Goal: Find specific page/section: Find specific page/section

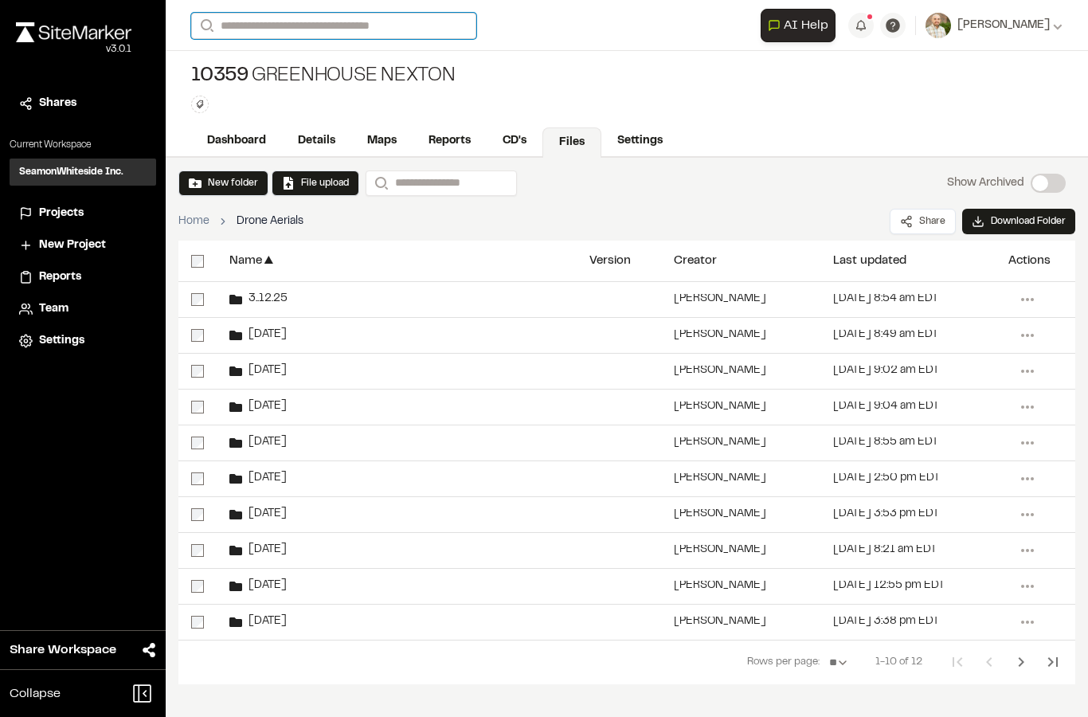
click at [265, 16] on input "Search" at bounding box center [333, 26] width 285 height 26
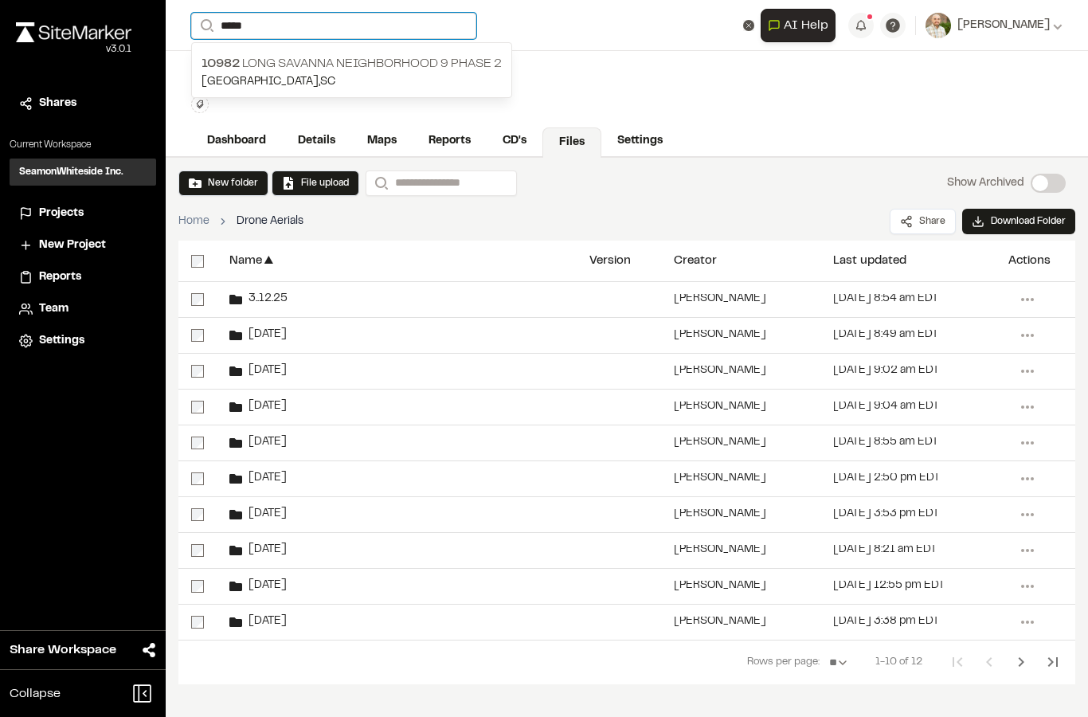
type input "*****"
click at [276, 75] on p "[GEOGRAPHIC_DATA] , [GEOGRAPHIC_DATA]" at bounding box center [352, 82] width 300 height 18
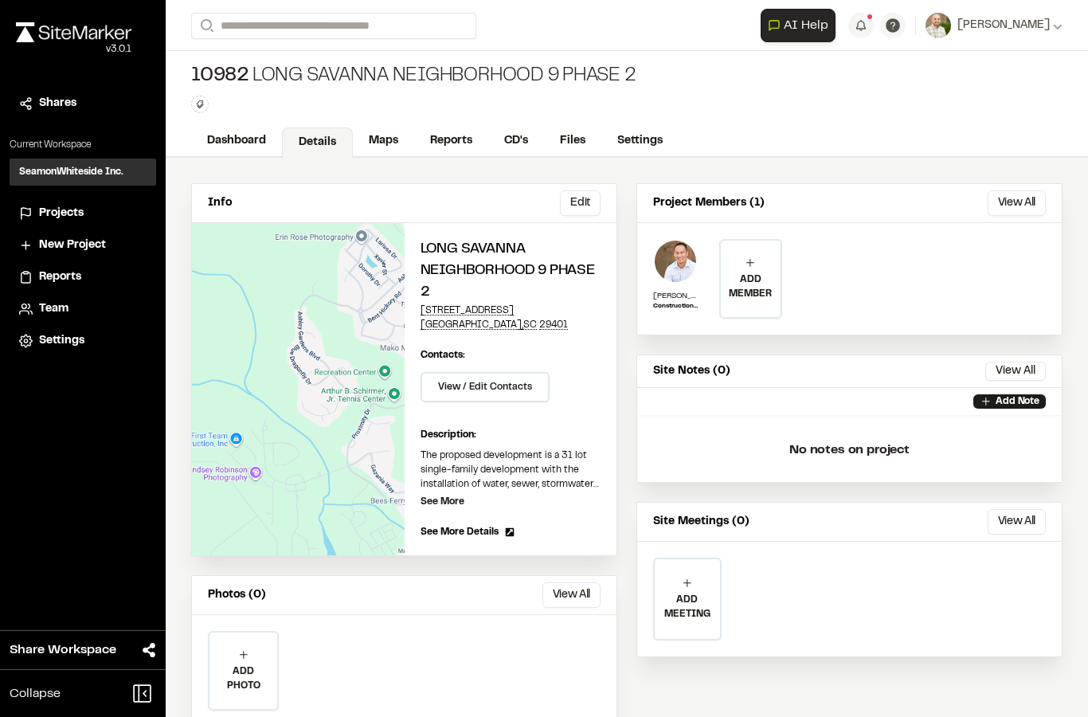
click at [572, 151] on link "Files" at bounding box center [572, 141] width 57 height 30
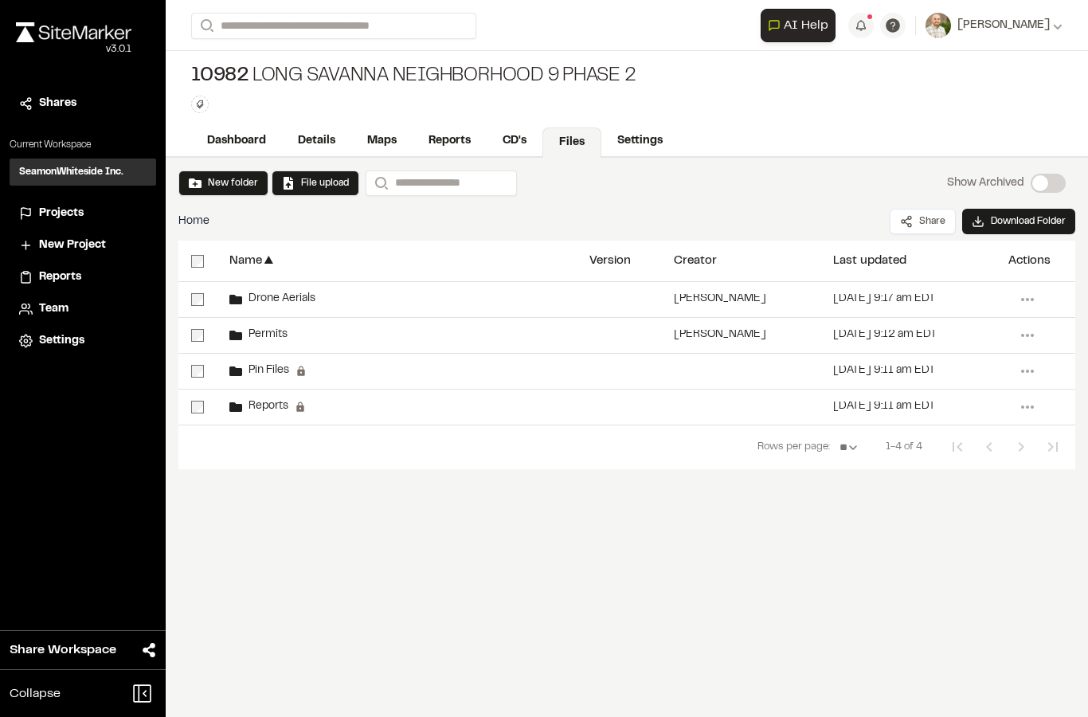
click at [255, 300] on span "Drone Aerials" at bounding box center [278, 299] width 73 height 10
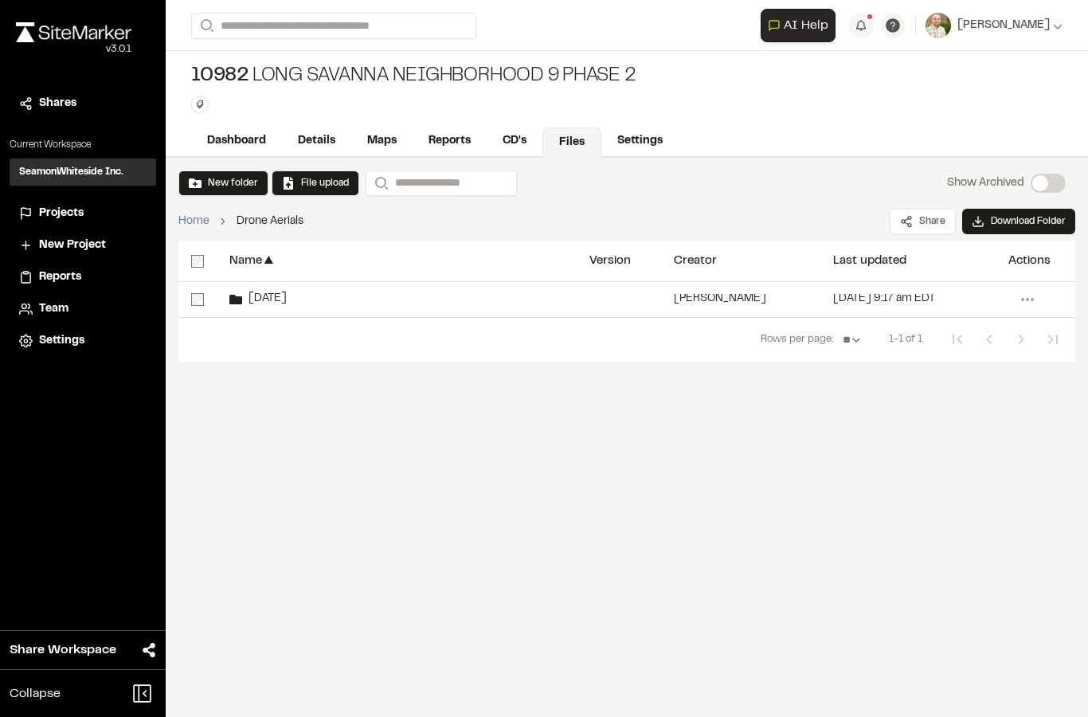
click at [276, 297] on span "[DATE]" at bounding box center [264, 299] width 45 height 10
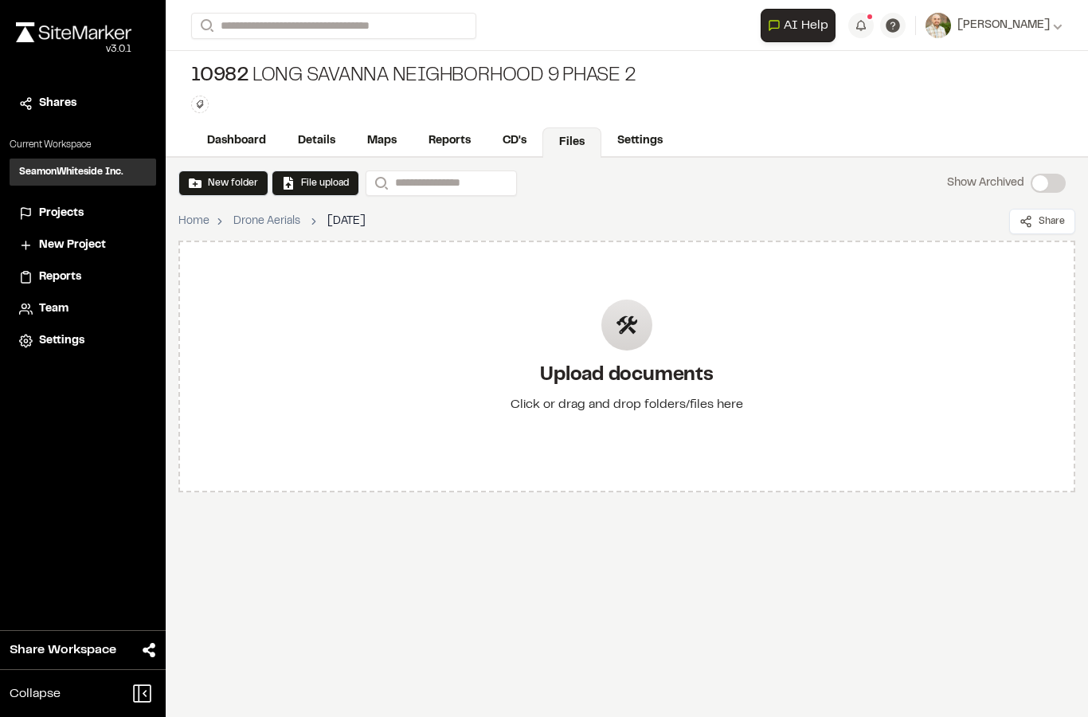
click at [618, 331] on icon at bounding box center [627, 325] width 22 height 22
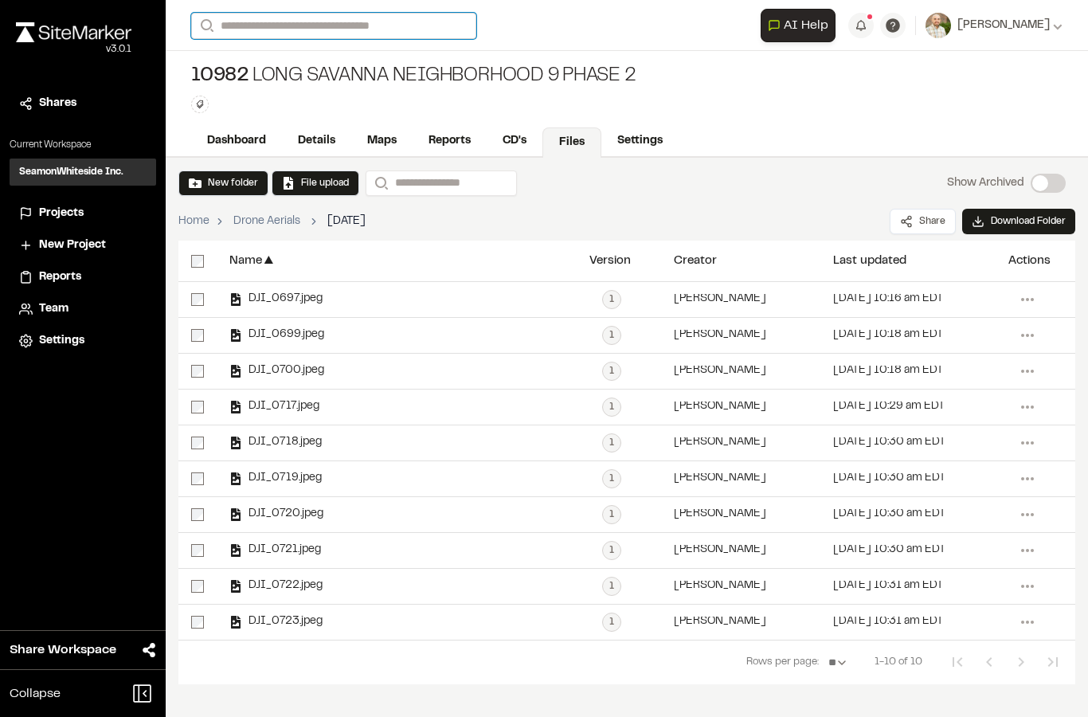
click at [363, 14] on input "Search" at bounding box center [333, 26] width 285 height 26
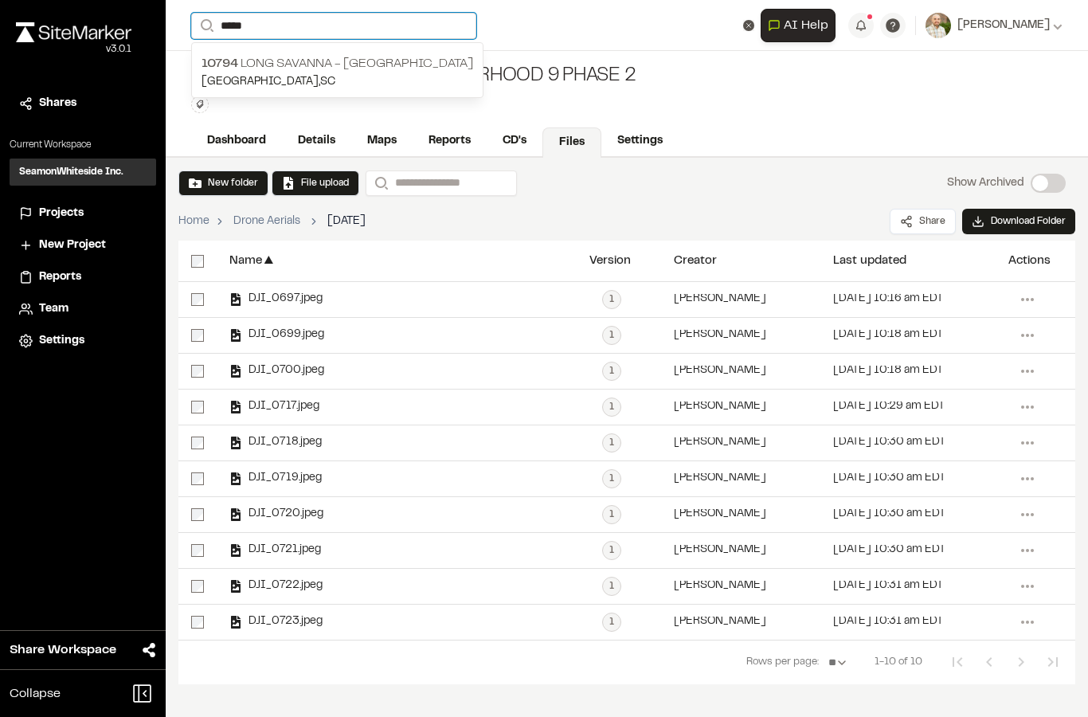
type input "*****"
click at [240, 81] on p "[GEOGRAPHIC_DATA] , [GEOGRAPHIC_DATA]" at bounding box center [338, 82] width 272 height 18
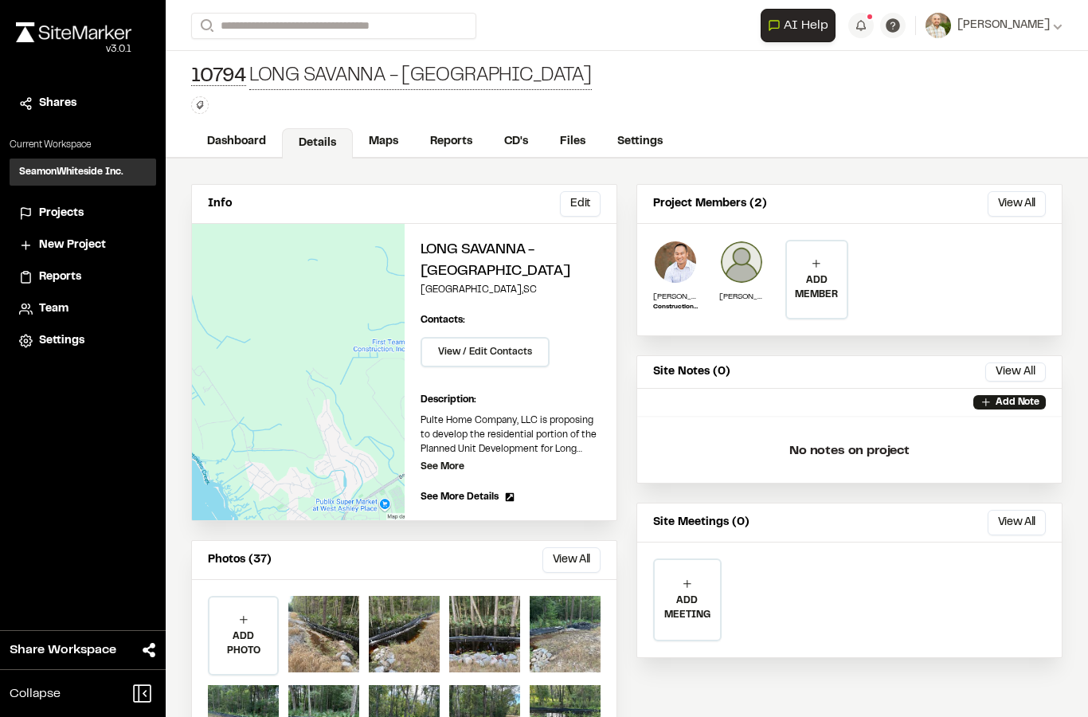
click at [577, 141] on link "Files" at bounding box center [572, 142] width 57 height 30
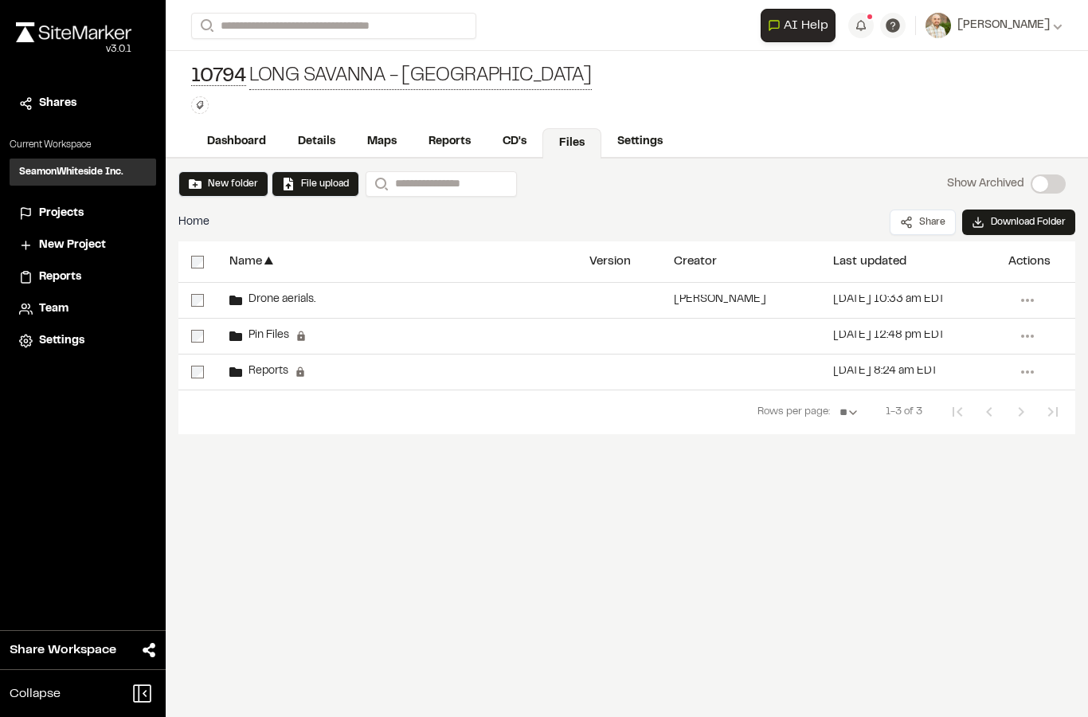
click at [261, 301] on span "Drone aerials." at bounding box center [278, 300] width 73 height 10
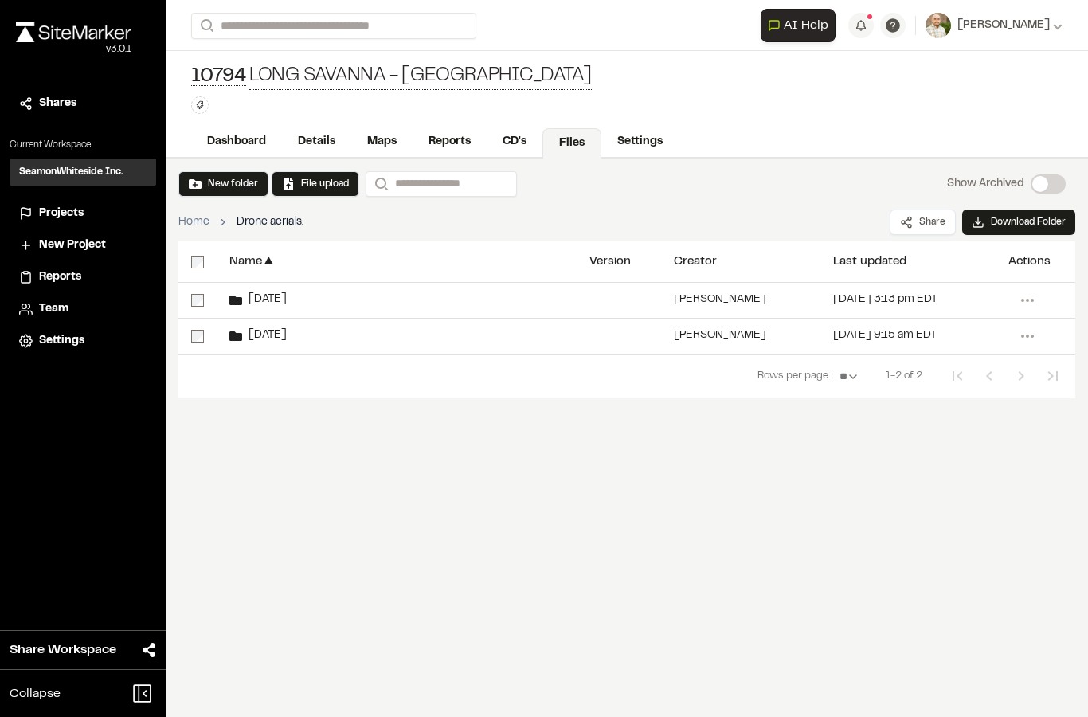
click at [249, 339] on span "[DATE]" at bounding box center [264, 336] width 45 height 10
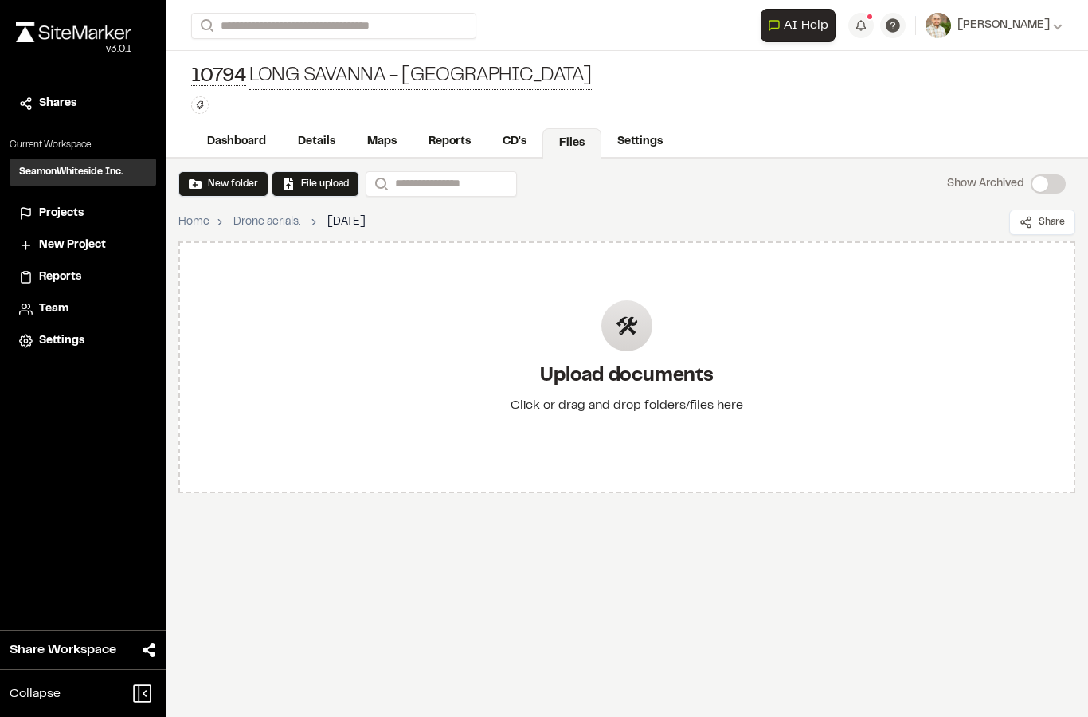
click at [634, 347] on div at bounding box center [627, 325] width 51 height 51
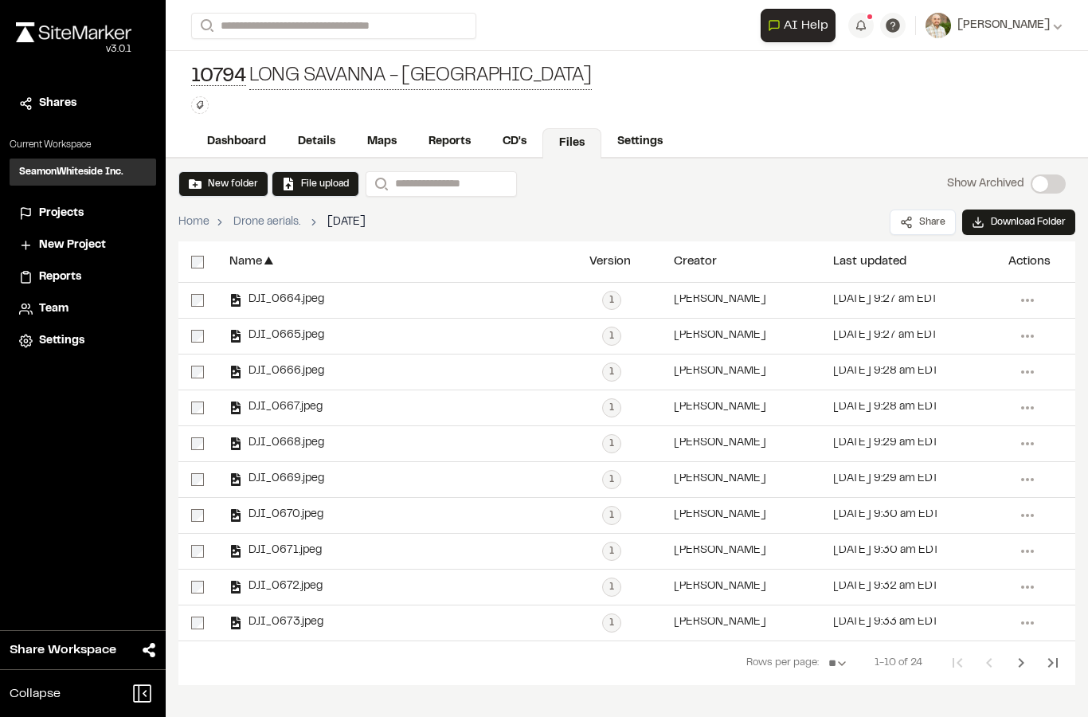
click at [212, 33] on button "Search" at bounding box center [205, 26] width 29 height 26
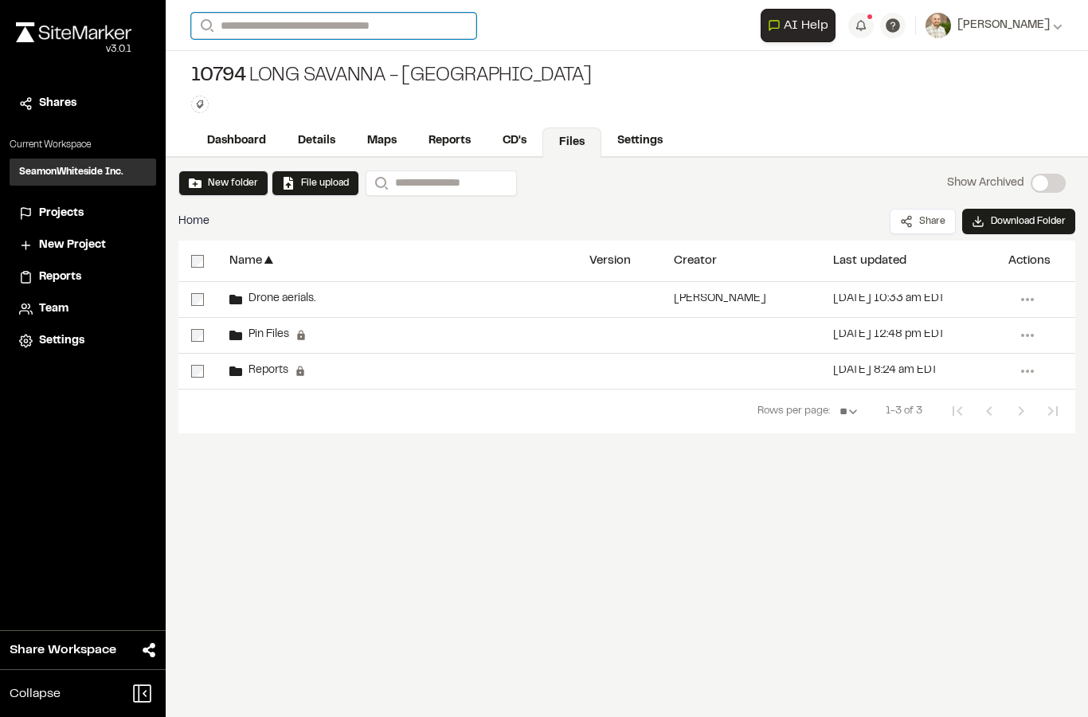
click at [425, 20] on input "Search" at bounding box center [333, 26] width 285 height 26
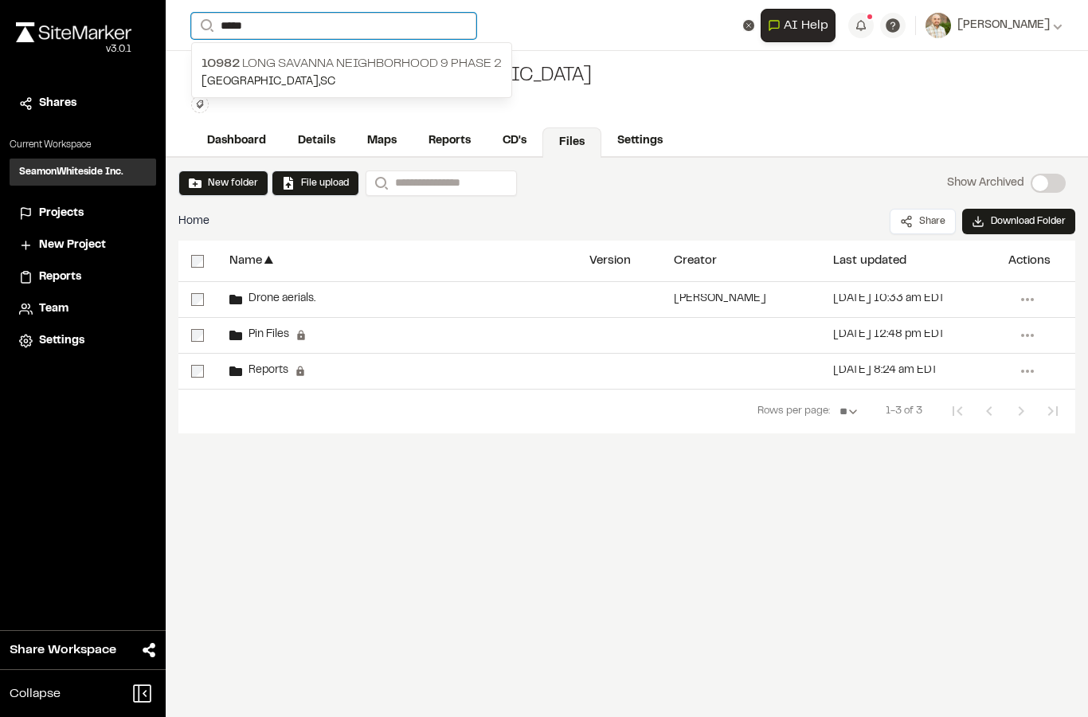
type input "*****"
click at [276, 61] on p "10982 Long Savanna Neighborhood 9 Phase 2" at bounding box center [352, 63] width 300 height 19
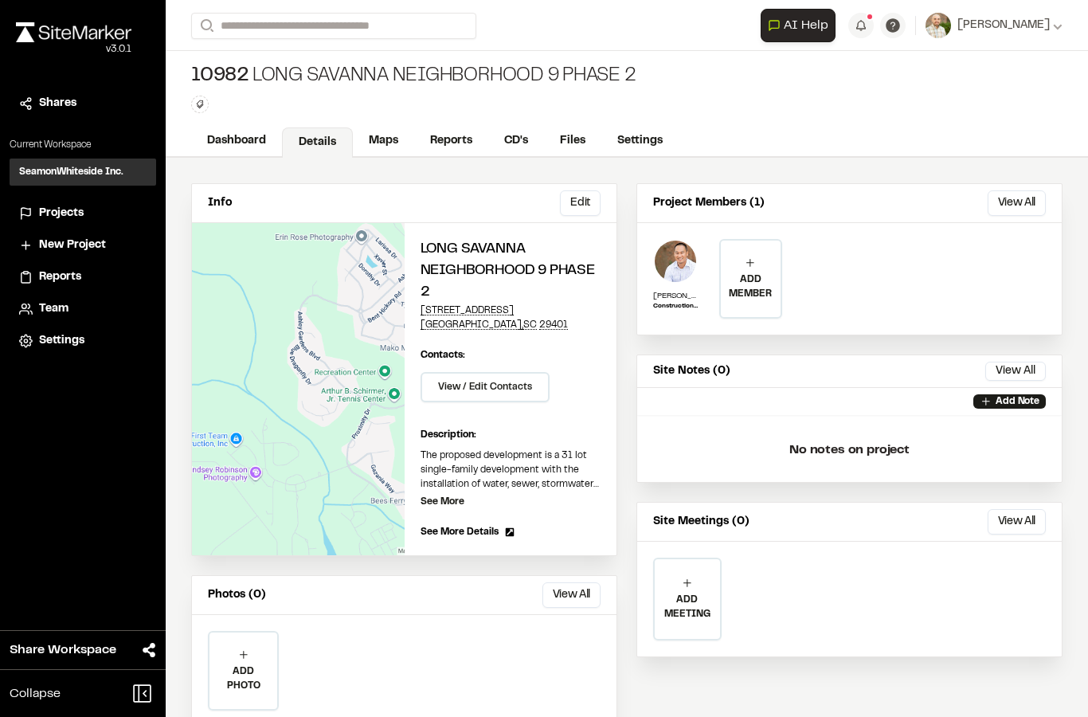
click at [456, 143] on link "Reports" at bounding box center [451, 141] width 74 height 30
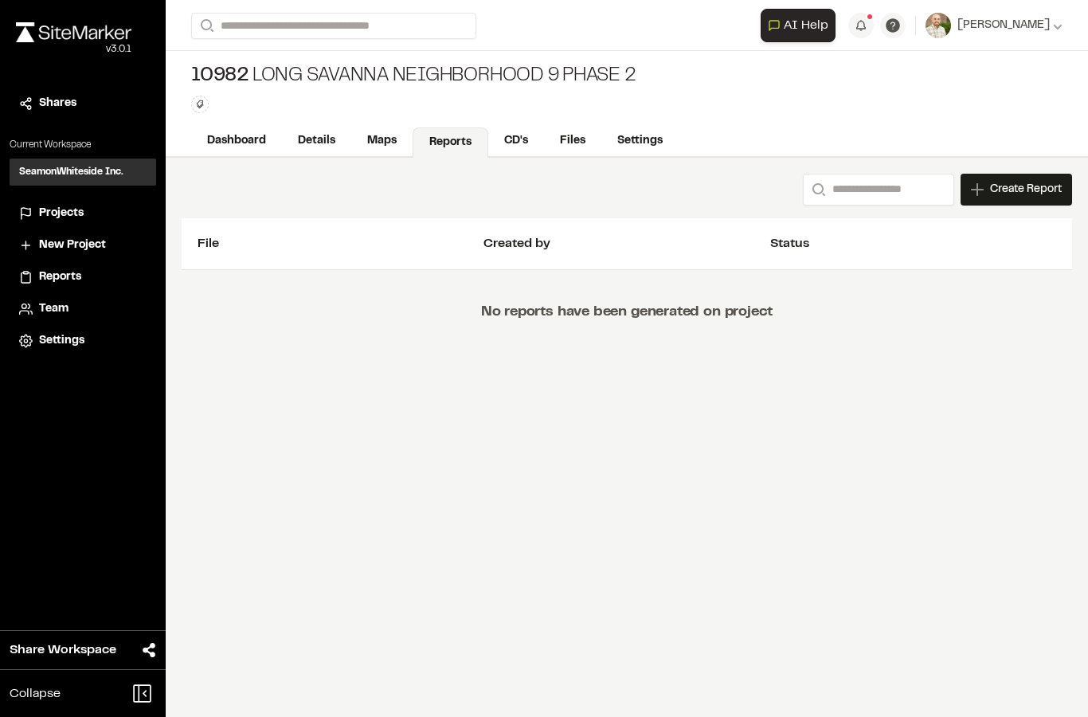
click at [567, 136] on link "Files" at bounding box center [572, 141] width 57 height 30
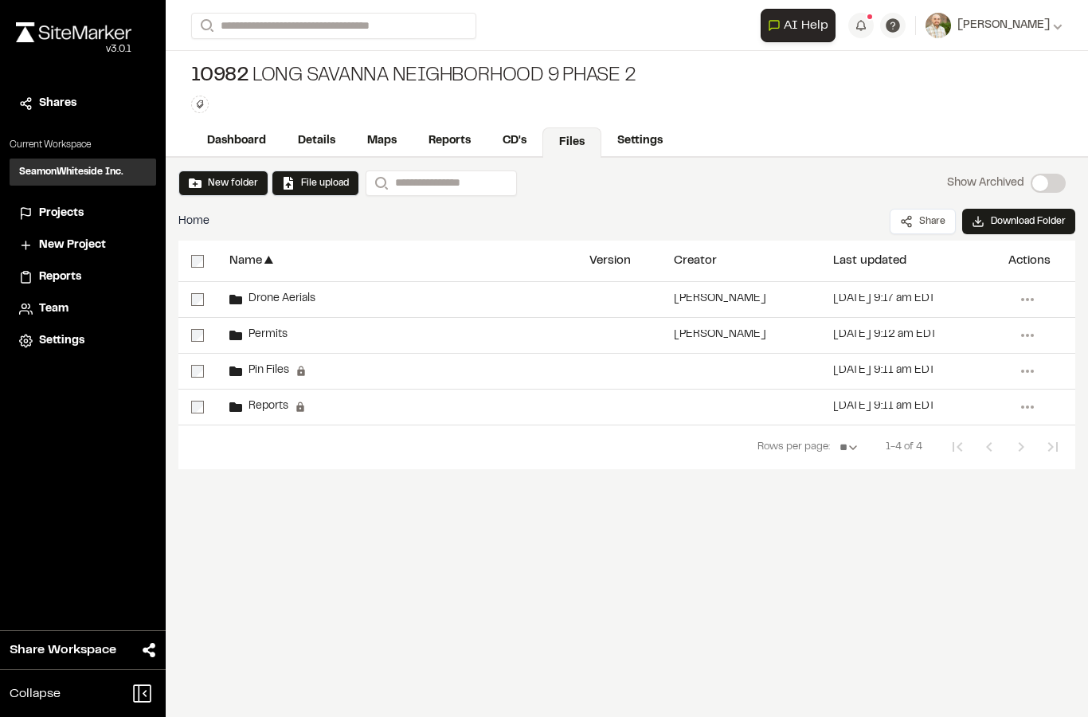
click at [266, 304] on span "Drone Aerials" at bounding box center [278, 299] width 73 height 10
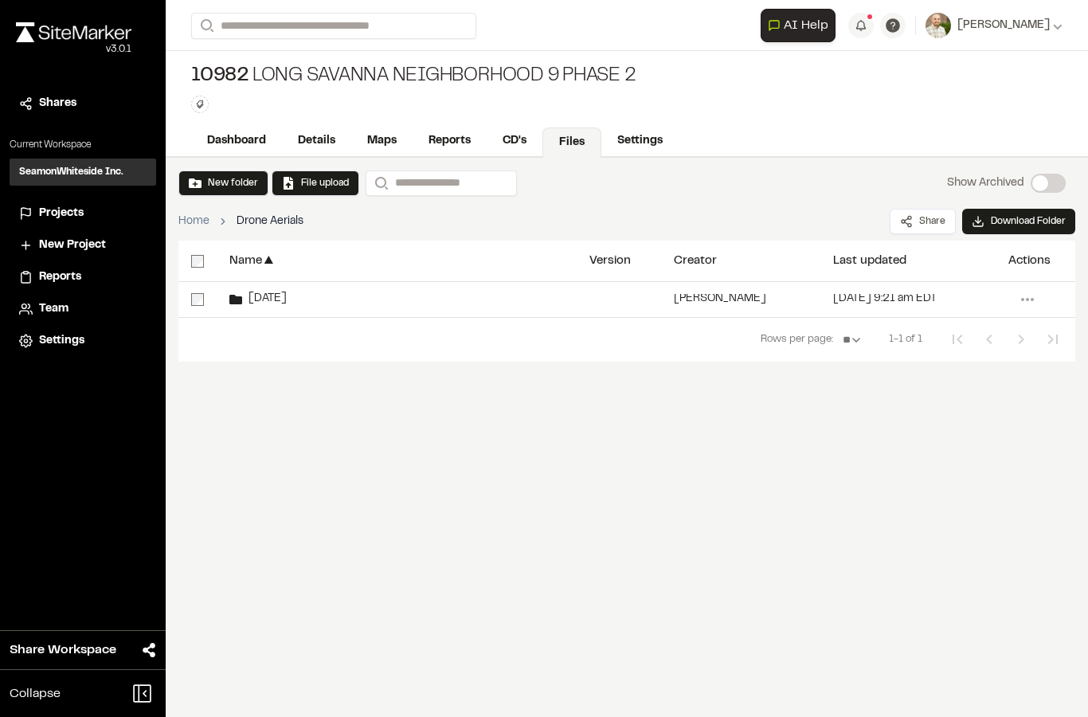
click at [249, 294] on span "[DATE]" at bounding box center [264, 299] width 45 height 10
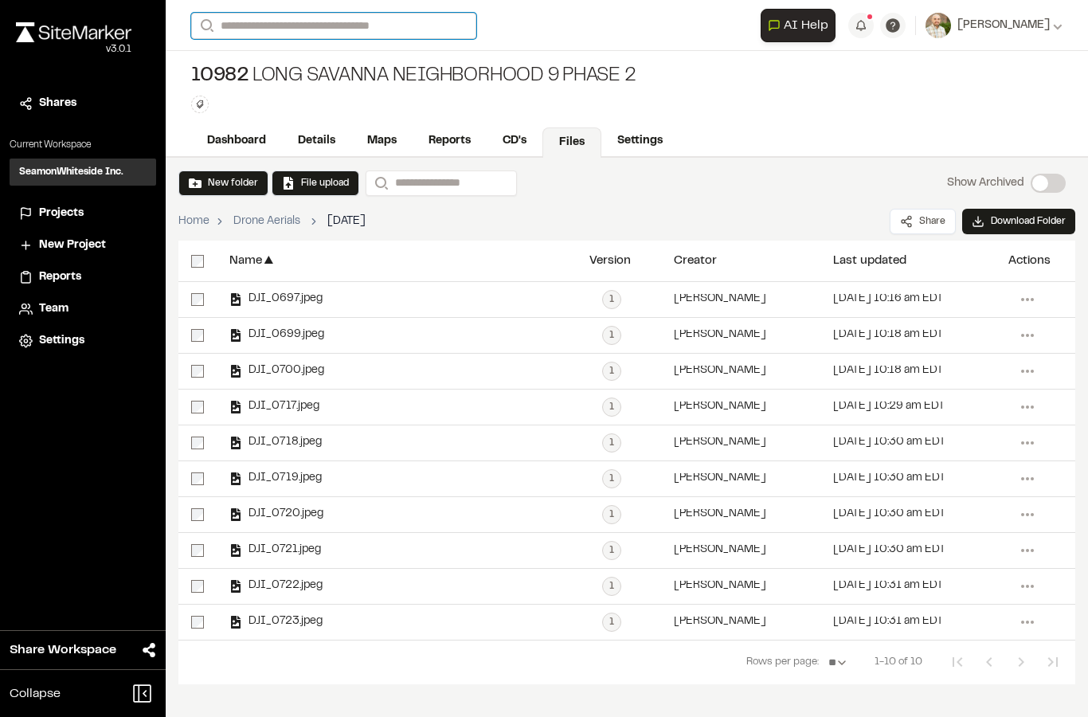
click at [261, 36] on input "Search" at bounding box center [333, 26] width 285 height 26
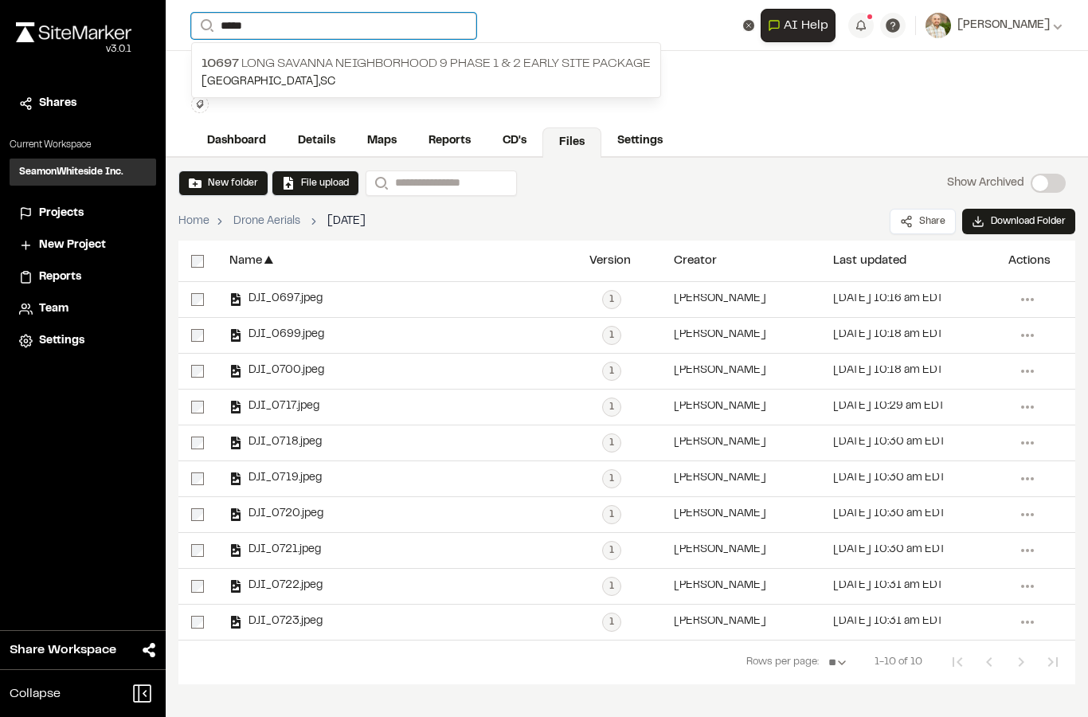
type input "*****"
click at [463, 57] on p "10697 Long Savanna Neighborhood 9 Phase 1 & 2 Early Site Package" at bounding box center [426, 63] width 449 height 19
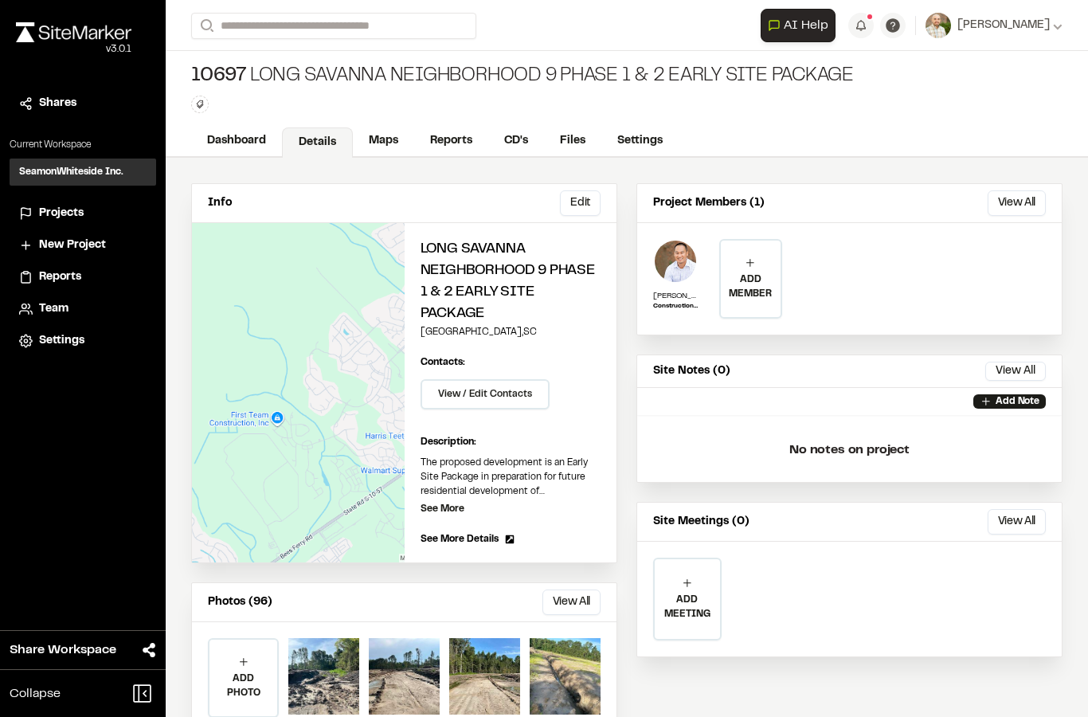
click at [567, 138] on link "Files" at bounding box center [572, 141] width 57 height 30
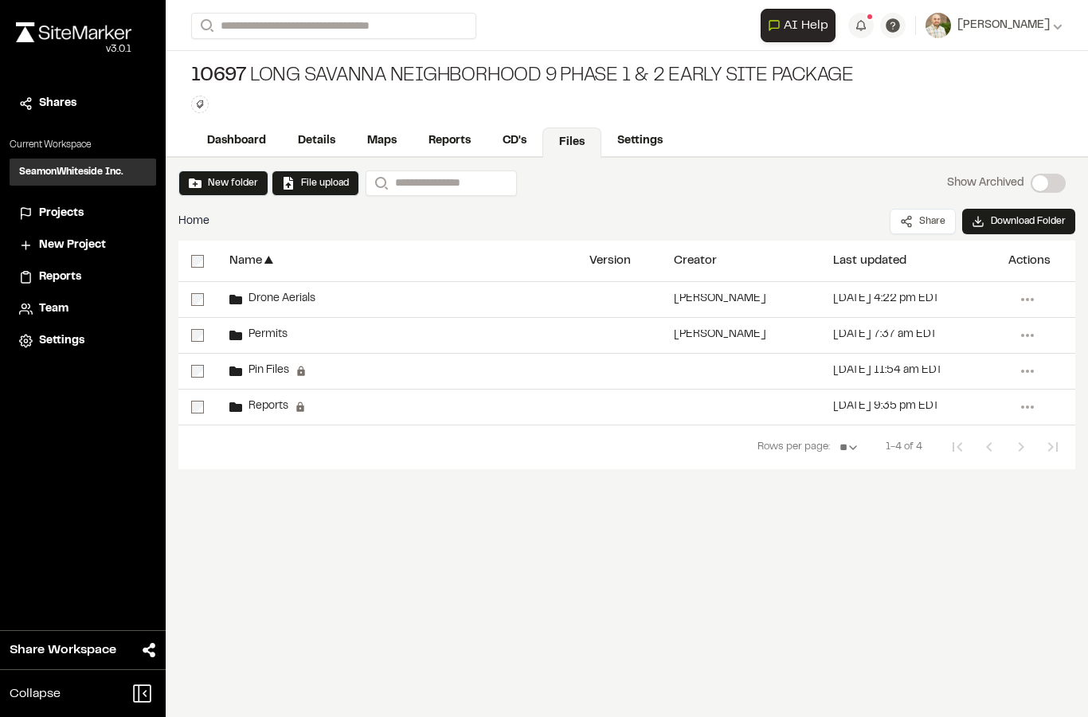
click at [303, 300] on span "Drone Aerials" at bounding box center [278, 299] width 73 height 10
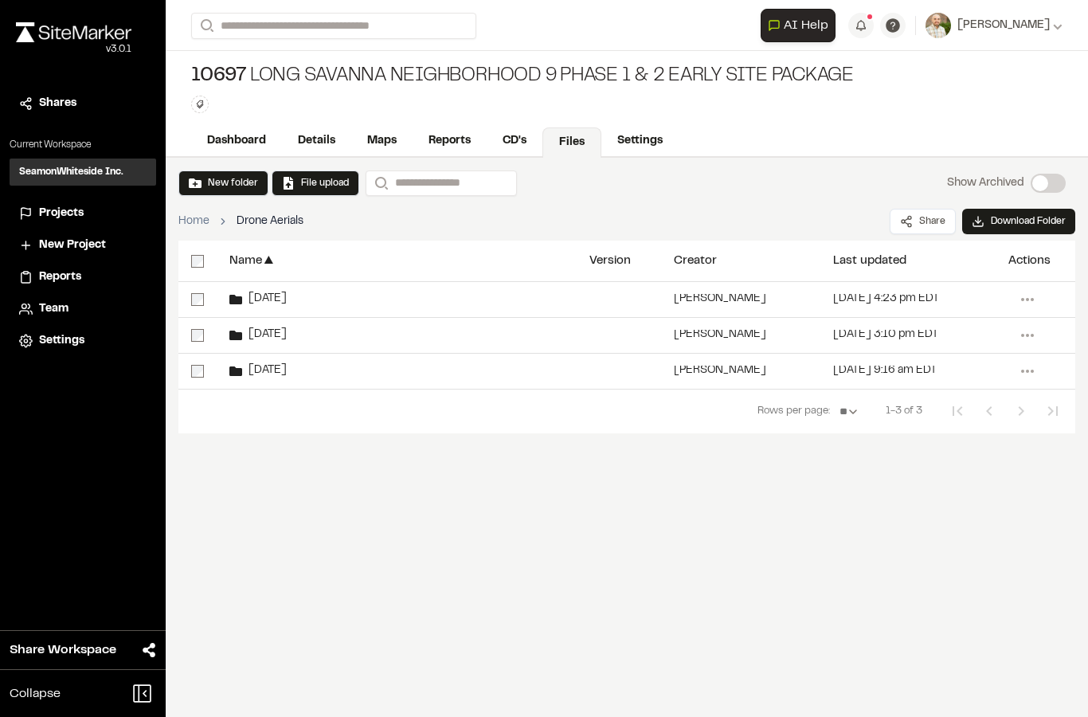
click at [269, 376] on span "[DATE]" at bounding box center [264, 371] width 45 height 10
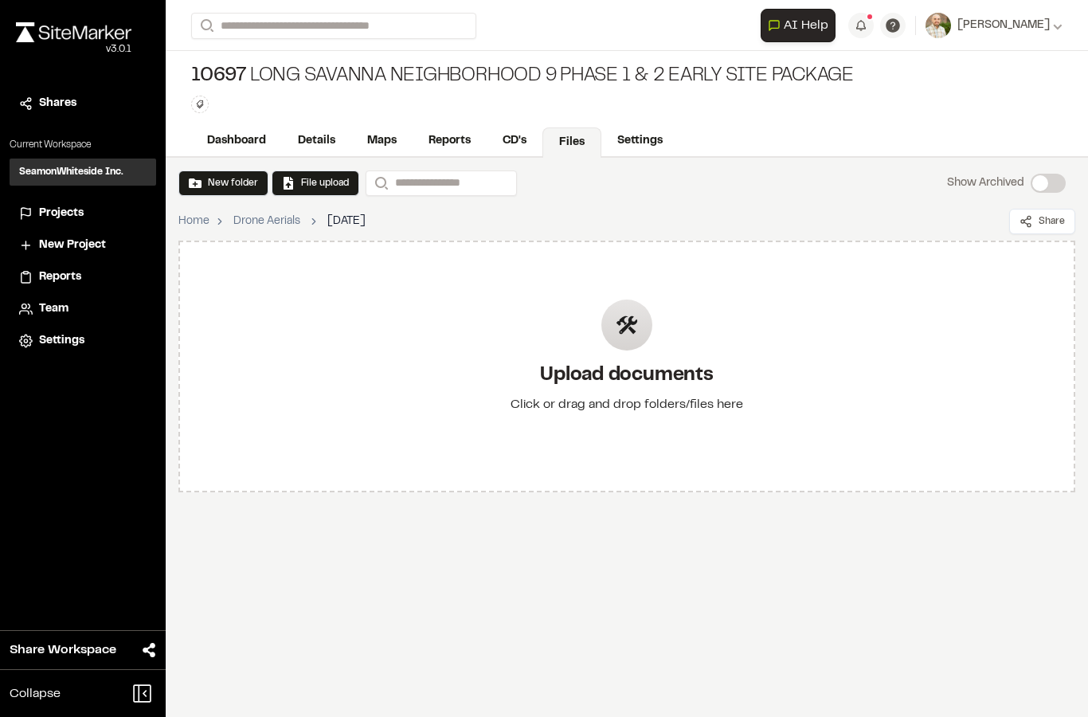
click at [595, 314] on div "Upload documents Click or drag and drop folders/files here" at bounding box center [627, 366] width 258 height 185
